Goal: Transaction & Acquisition: Book appointment/travel/reservation

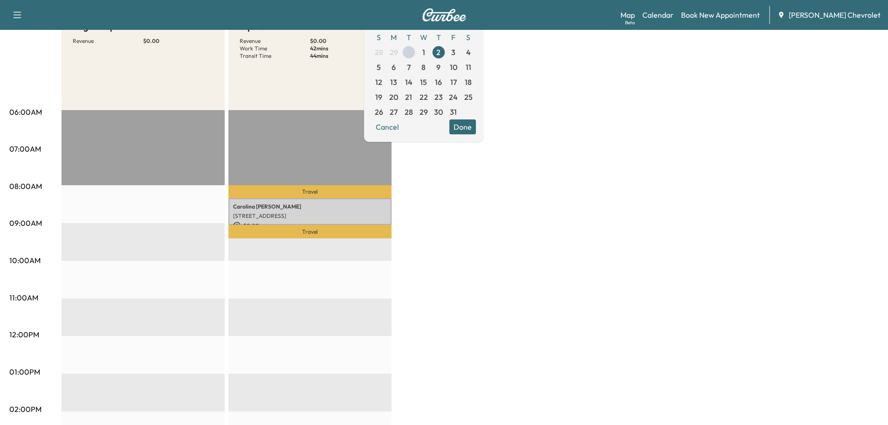
click at [536, 213] on div "BrightDrop Revenue $ 0.00 EST Start Equinox EV Revenue $ 0.00 Work Time 42 mins…" at bounding box center [470, 362] width 817 height 699
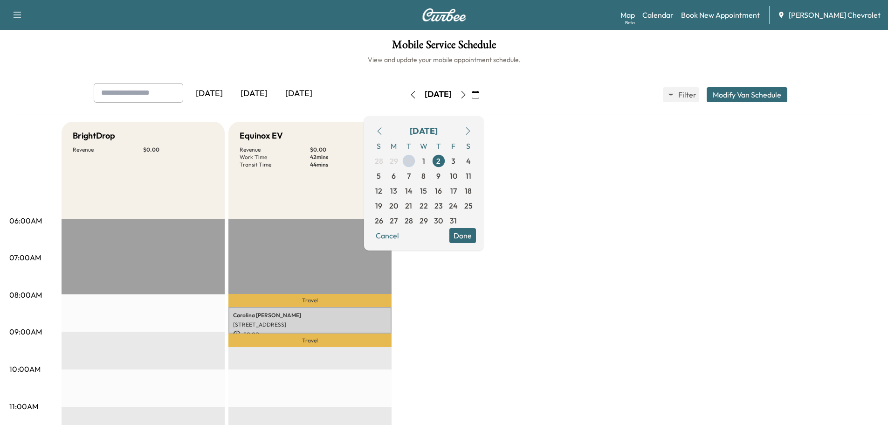
drag, startPoint x: 607, startPoint y: 128, endPoint x: 679, endPoint y: 32, distance: 120.2
click at [668, 13] on link "Calendar" at bounding box center [657, 14] width 31 height 11
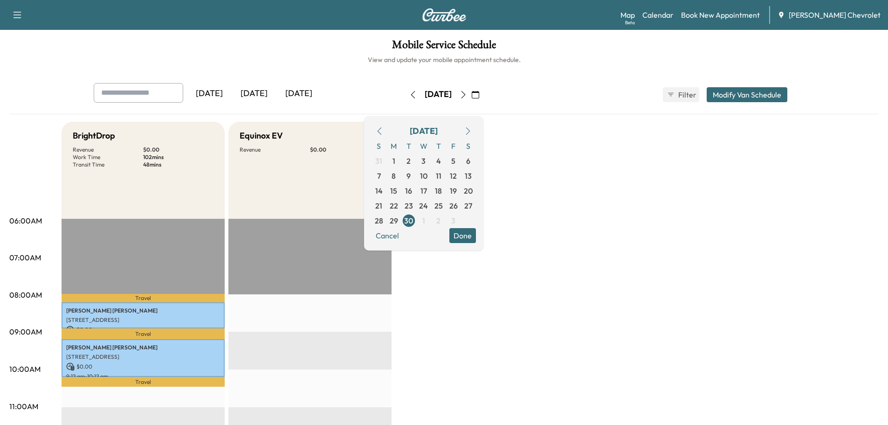
click at [471, 95] on button "button" at bounding box center [463, 94] width 16 height 15
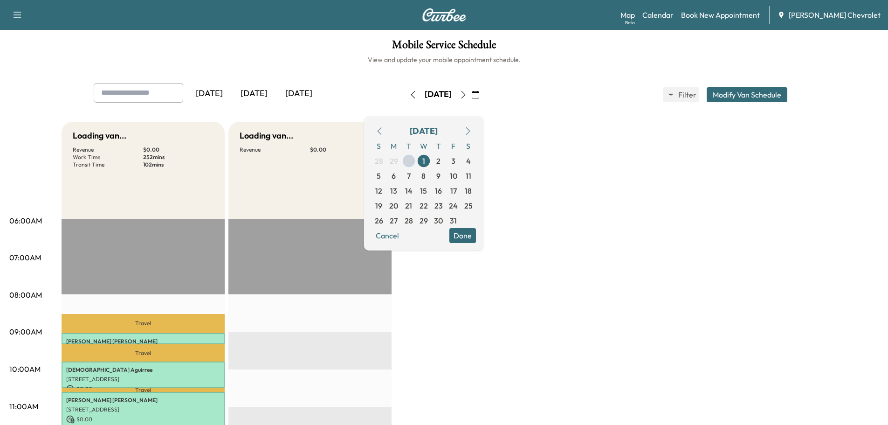
click at [467, 93] on icon "button" at bounding box center [462, 94] width 7 height 7
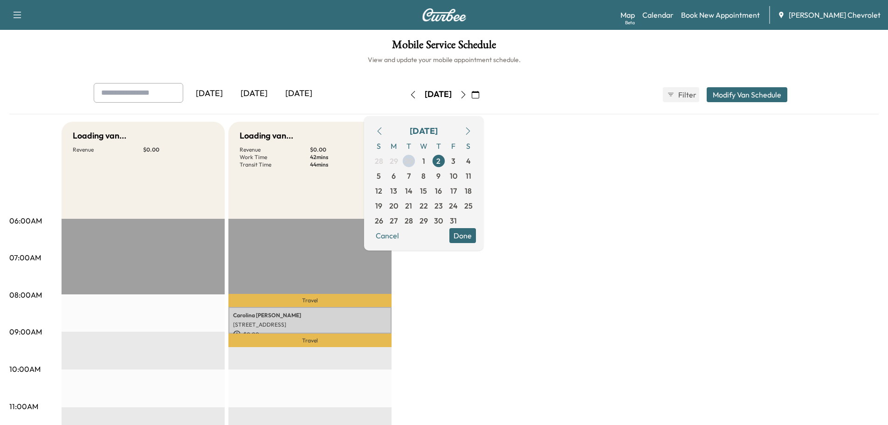
click at [746, 14] on link "Book New Appointment" at bounding box center [720, 14] width 79 height 11
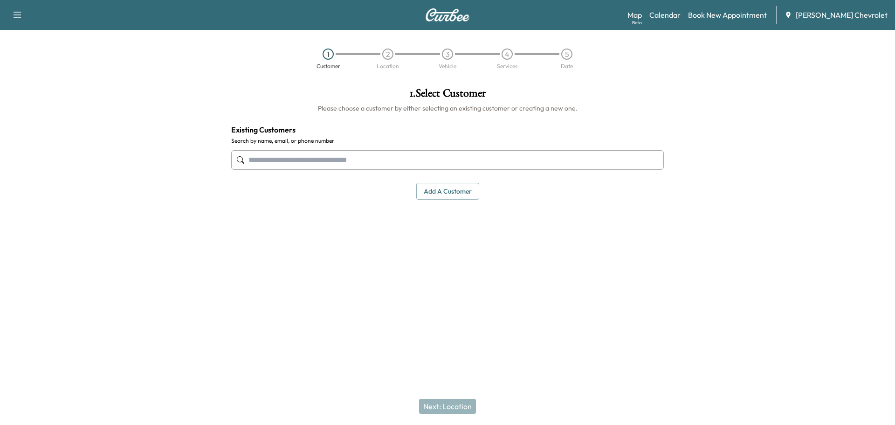
click at [443, 145] on div at bounding box center [447, 159] width 432 height 31
click at [439, 151] on div at bounding box center [447, 159] width 432 height 31
click at [436, 152] on input "text" at bounding box center [447, 160] width 432 height 20
click at [430, 154] on input "text" at bounding box center [447, 160] width 432 height 20
click at [372, 161] on input "text" at bounding box center [447, 160] width 432 height 20
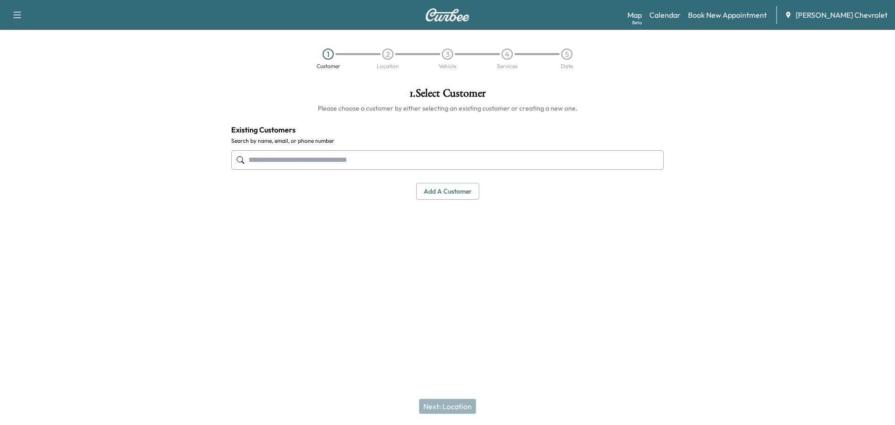
click at [371, 162] on input "text" at bounding box center [447, 160] width 432 height 20
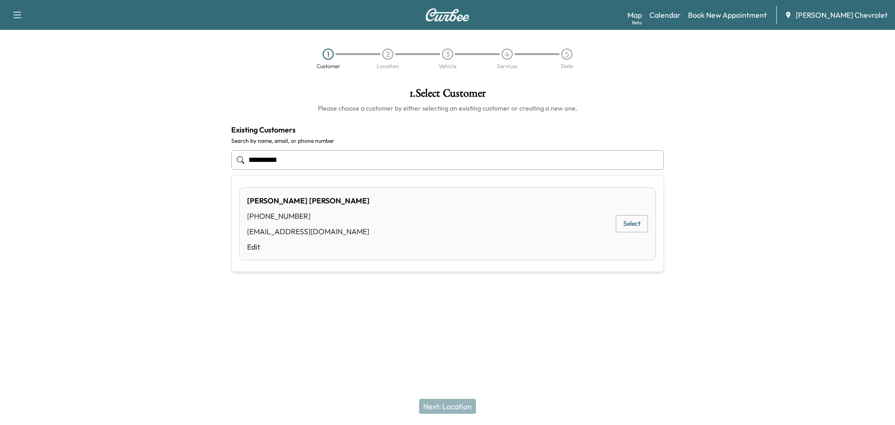
click at [329, 227] on div "[PERSON_NAME] [PHONE_NUMBER] [EMAIL_ADDRESS][DOMAIN_NAME] Edit Select" at bounding box center [447, 223] width 417 height 73
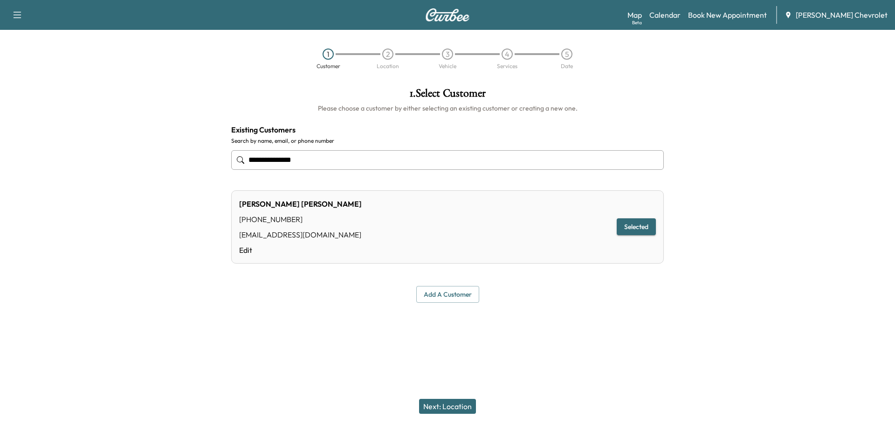
type input "**********"
click at [630, 227] on button "Selected" at bounding box center [636, 226] width 39 height 17
click at [628, 229] on button "Selected" at bounding box center [636, 226] width 39 height 17
click at [628, 230] on button "Selected" at bounding box center [636, 226] width 39 height 17
click at [447, 411] on button "Next: Location" at bounding box center [447, 405] width 57 height 15
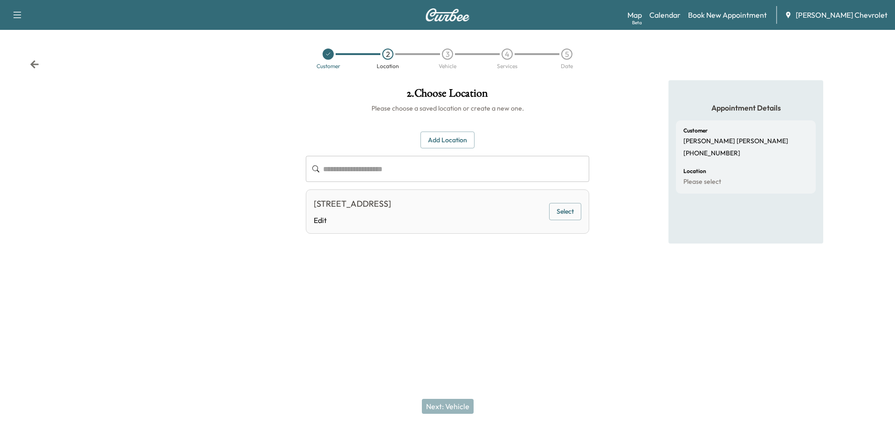
click at [550, 206] on div "[STREET_ADDRESS] Edit Select" at bounding box center [447, 211] width 283 height 44
click at [553, 209] on button "Select" at bounding box center [565, 211] width 32 height 17
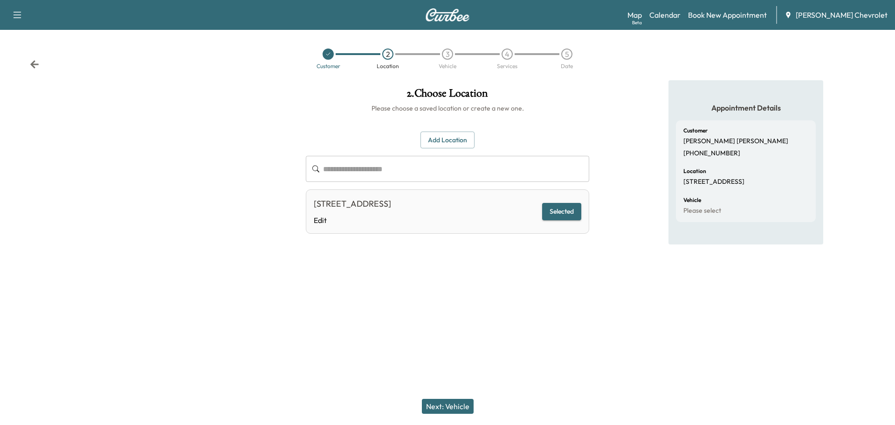
click at [448, 407] on button "Next: Vehicle" at bounding box center [448, 405] width 52 height 15
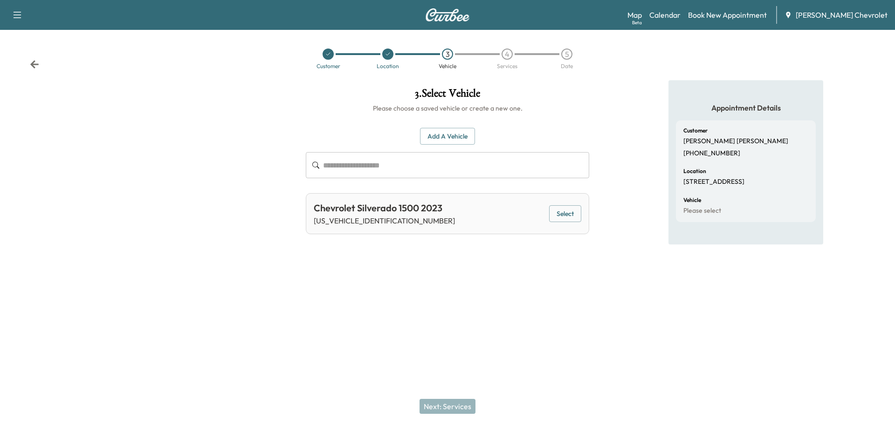
click at [537, 217] on div "Chevrolet Silverado 1500 2023 [US_VEHICLE_IDENTIFICATION_NUMBER] Select" at bounding box center [447, 213] width 283 height 41
click at [566, 212] on button "Select" at bounding box center [565, 213] width 32 height 17
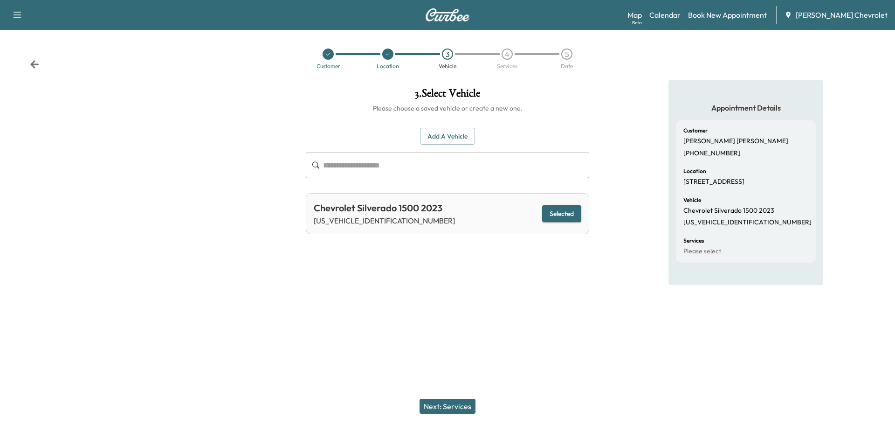
click at [436, 408] on button "Next: Services" at bounding box center [447, 405] width 56 height 15
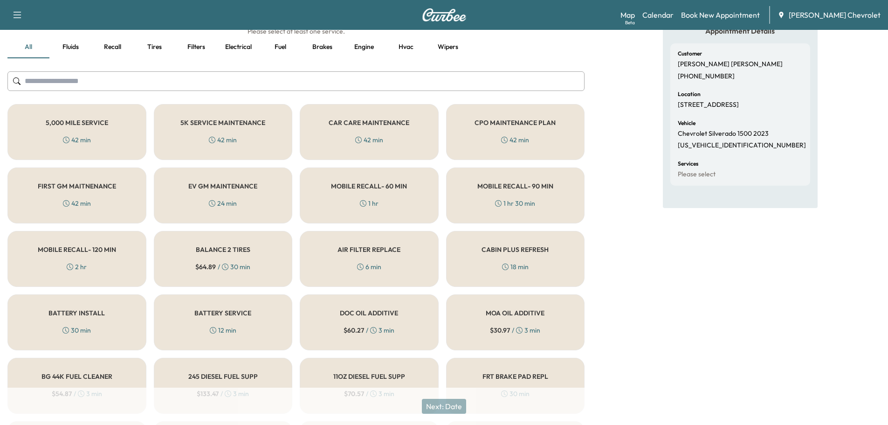
scroll to position [109, 0]
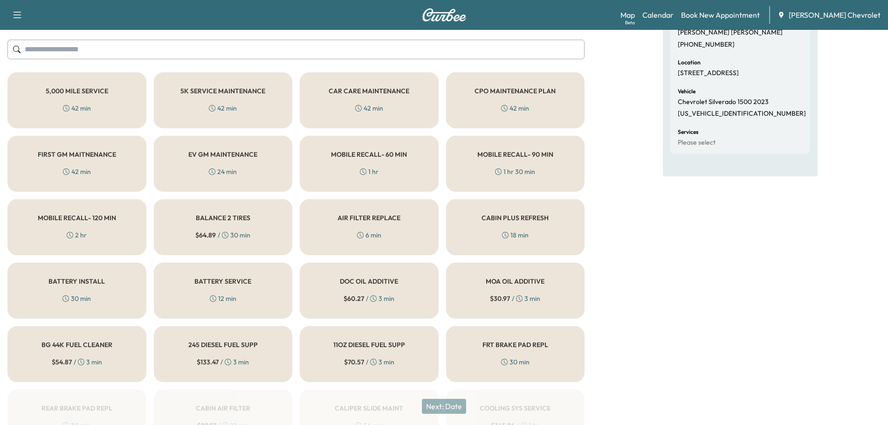
click at [346, 157] on h5 "MOBILE RECALL- 60 MIN" at bounding box center [369, 154] width 76 height 7
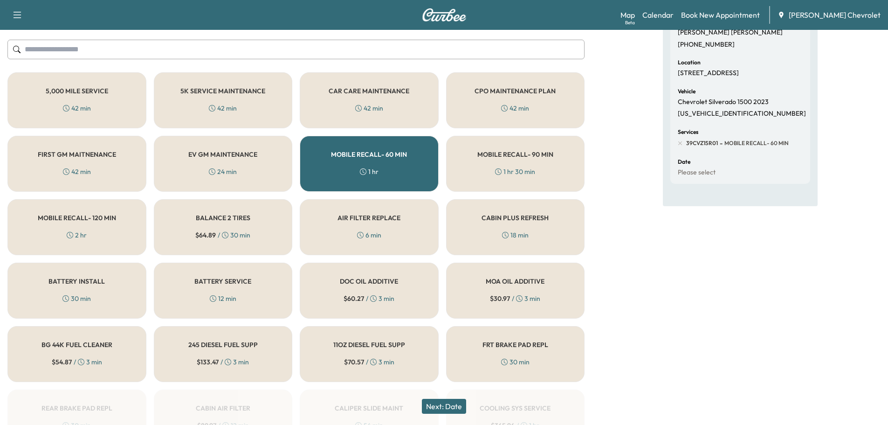
click at [443, 404] on button "Next: Date" at bounding box center [444, 405] width 44 height 15
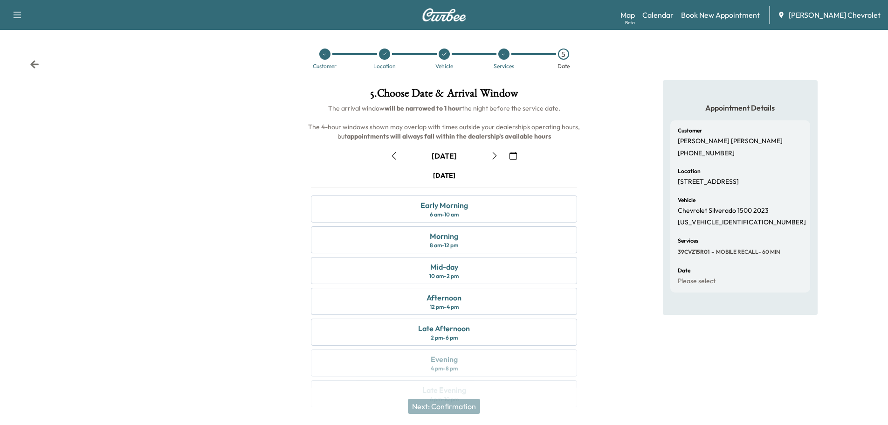
drag, startPoint x: 489, startPoint y: 160, endPoint x: 493, endPoint y: 154, distance: 7.3
click at [489, 159] on button "button" at bounding box center [495, 155] width 16 height 15
click at [496, 236] on div "Morning 8 am - 12 pm" at bounding box center [444, 239] width 266 height 27
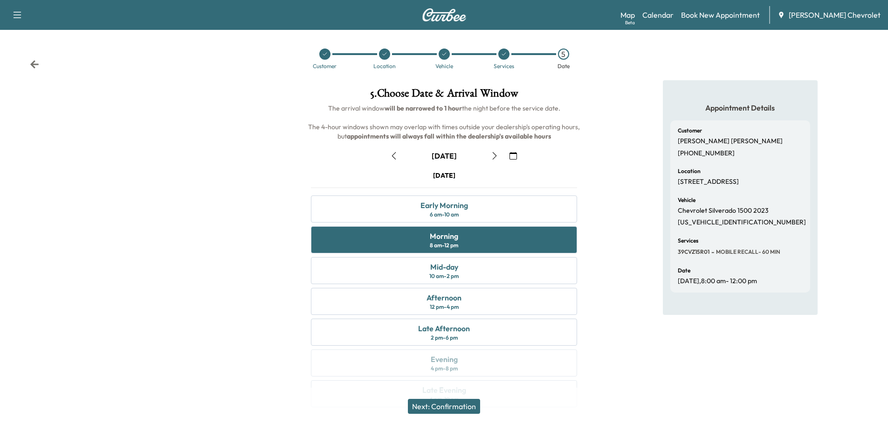
click at [459, 405] on button "Next: Confirmation" at bounding box center [444, 405] width 72 height 15
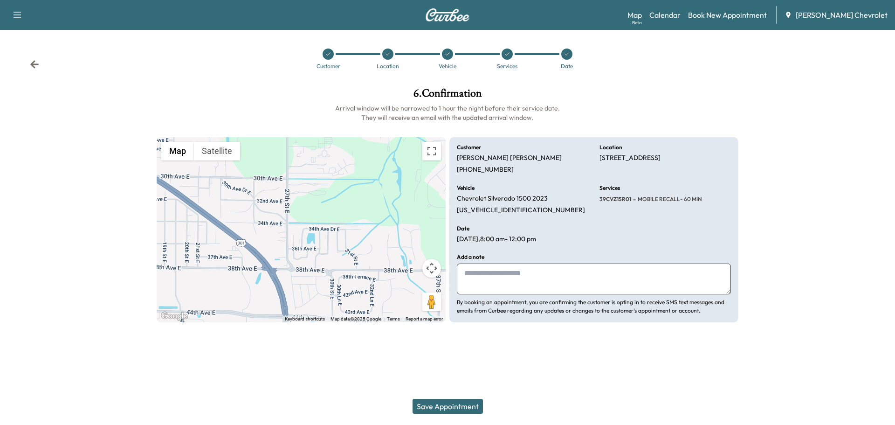
click at [506, 276] on textarea at bounding box center [594, 278] width 274 height 31
click at [537, 272] on textarea at bounding box center [594, 278] width 274 height 31
type textarea "*"
click at [509, 207] on p "[US_VEHICLE_IDENTIFICATION_NUMBER]" at bounding box center [521, 210] width 128 height 8
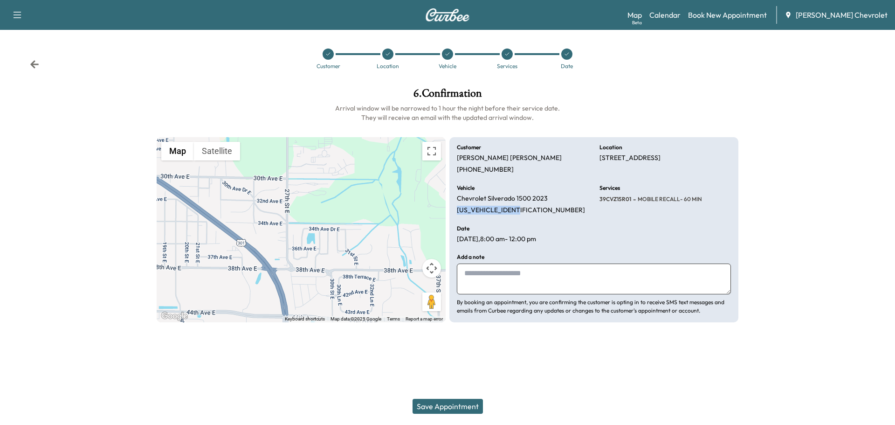
click at [509, 207] on p "[US_VEHICLE_IDENTIFICATION_NUMBER]" at bounding box center [521, 210] width 128 height 8
copy p "[US_VEHICLE_IDENTIFICATION_NUMBER]"
click at [524, 283] on textarea at bounding box center [594, 278] width 274 height 31
type textarea "**********"
click at [449, 406] on button "Save Appointment" at bounding box center [447, 405] width 70 height 15
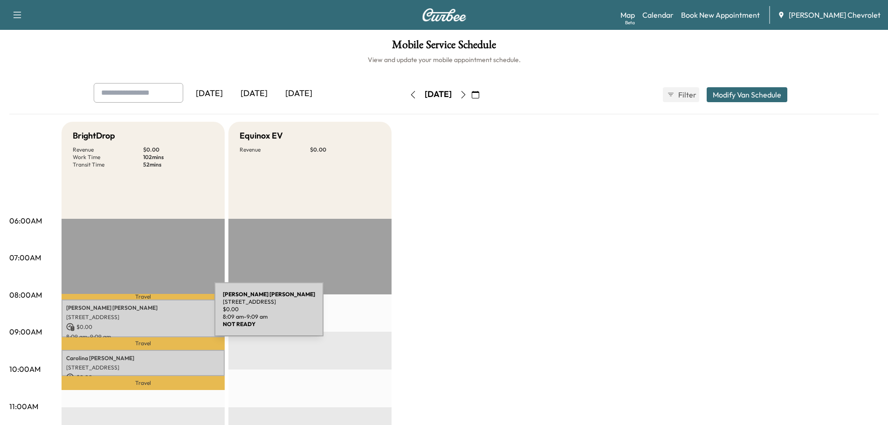
click at [144, 315] on p "[STREET_ADDRESS]" at bounding box center [143, 316] width 154 height 7
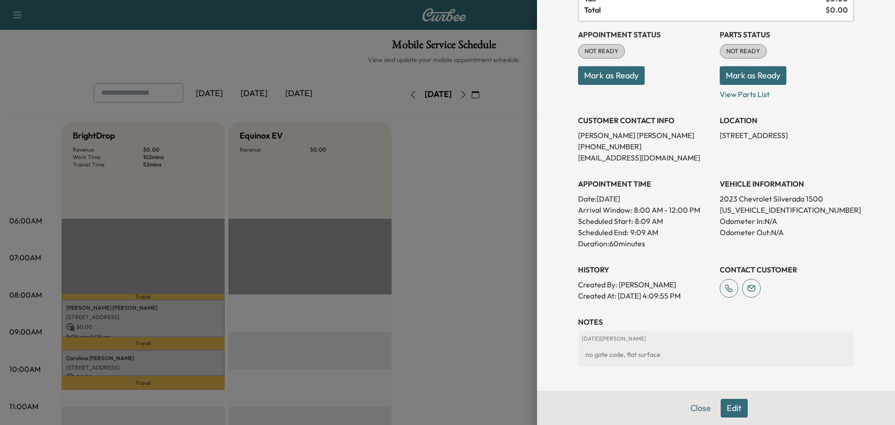
scroll to position [109, 0]
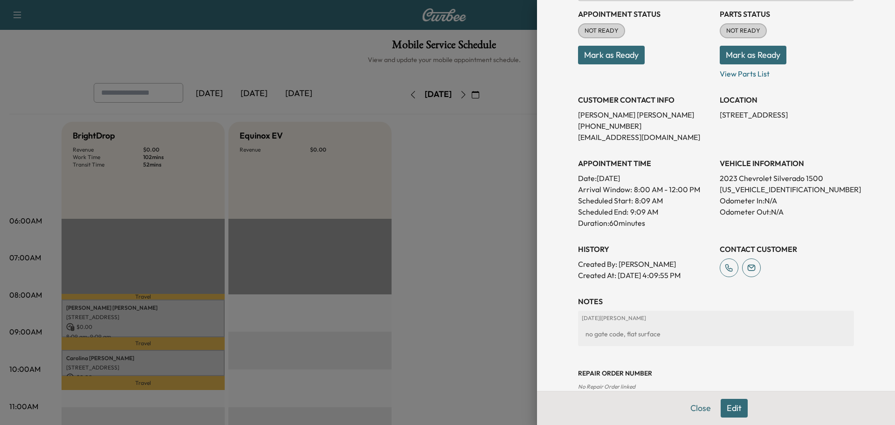
click at [654, 119] on p "[PERSON_NAME]" at bounding box center [645, 114] width 134 height 11
click at [472, 213] on div at bounding box center [447, 212] width 895 height 425
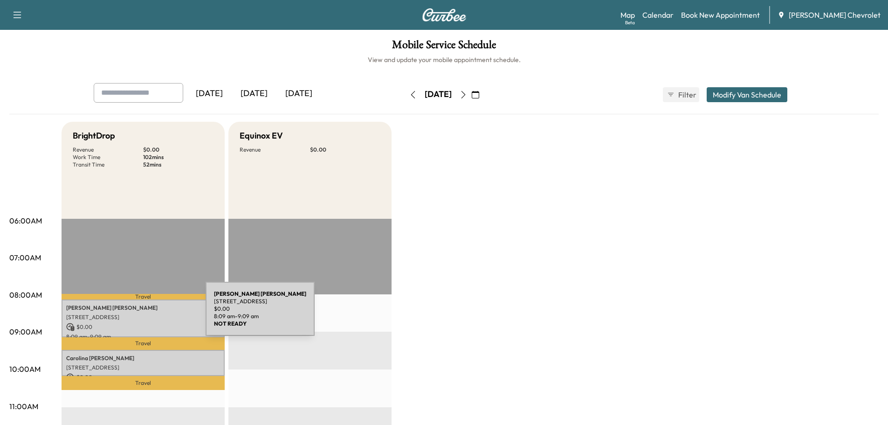
click at [136, 314] on p "[STREET_ADDRESS]" at bounding box center [143, 316] width 154 height 7
